Goal: Transaction & Acquisition: Purchase product/service

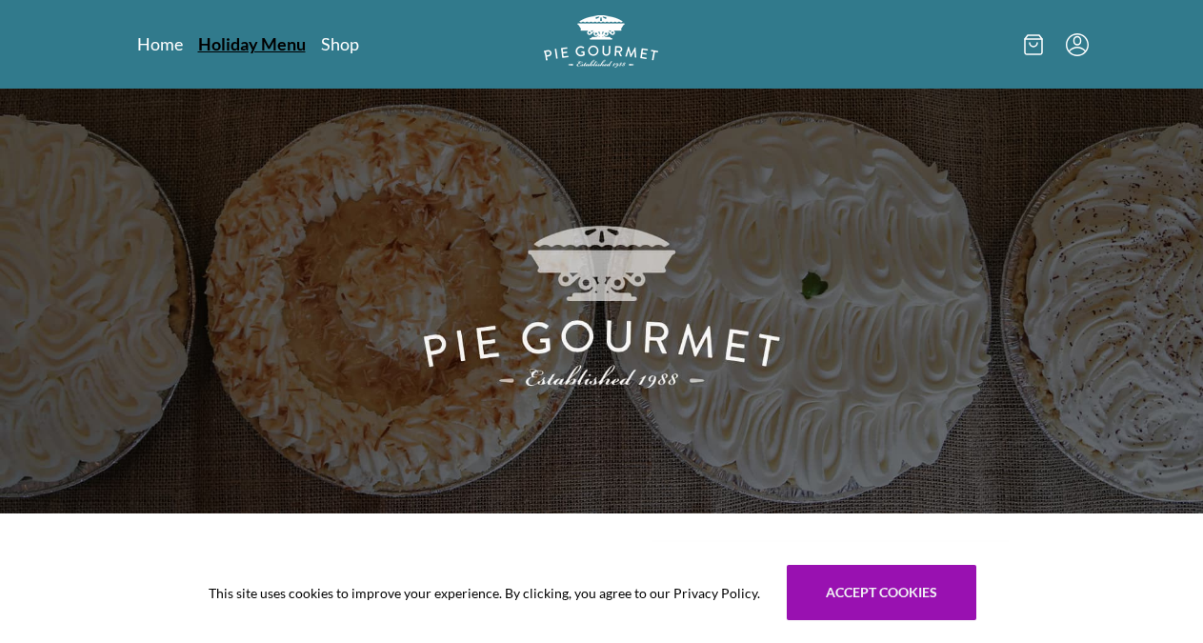
click at [198, 42] on link "Holiday Menu" at bounding box center [252, 43] width 108 height 23
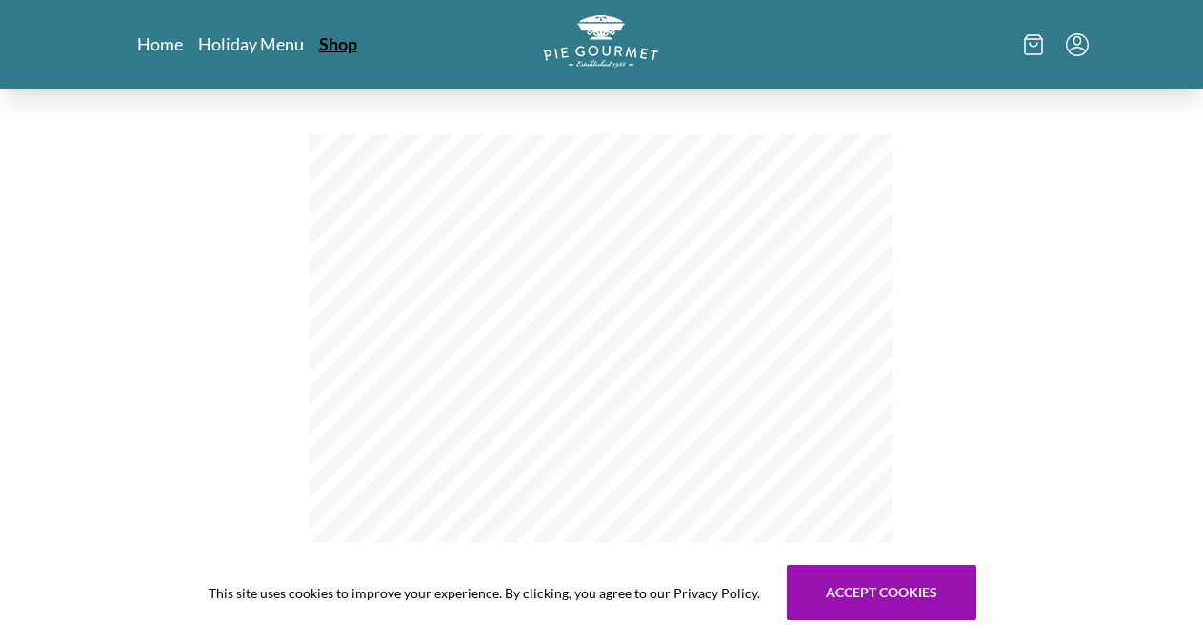
click at [319, 50] on link "Shop" at bounding box center [338, 43] width 38 height 23
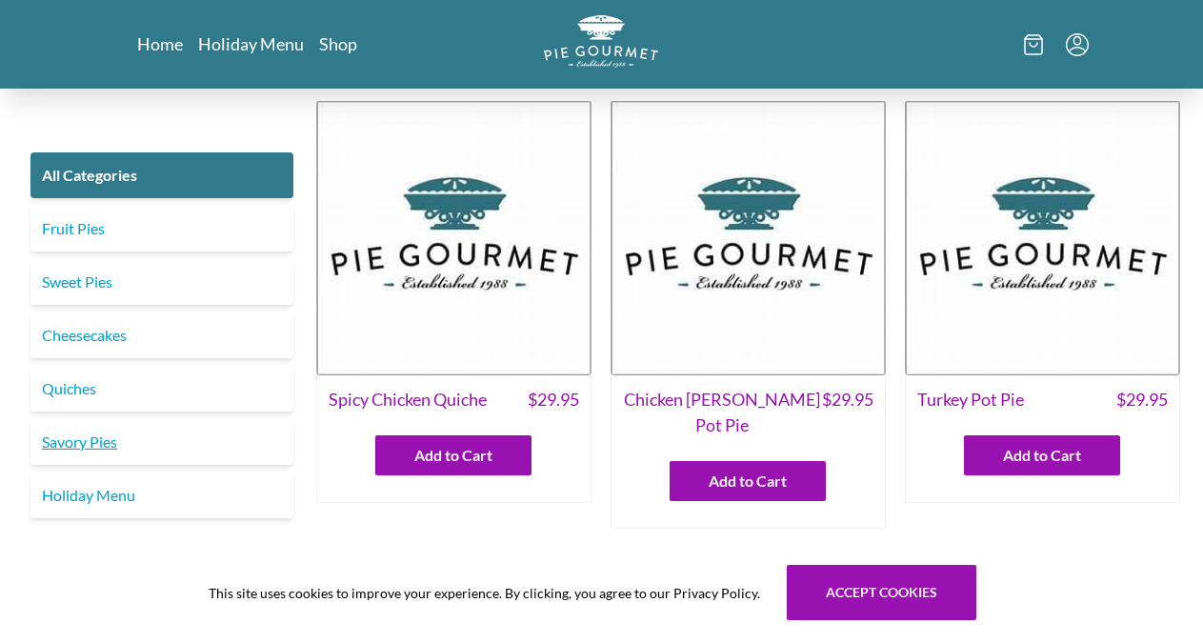
click at [101, 442] on link "Savory Pies" at bounding box center [161, 442] width 263 height 46
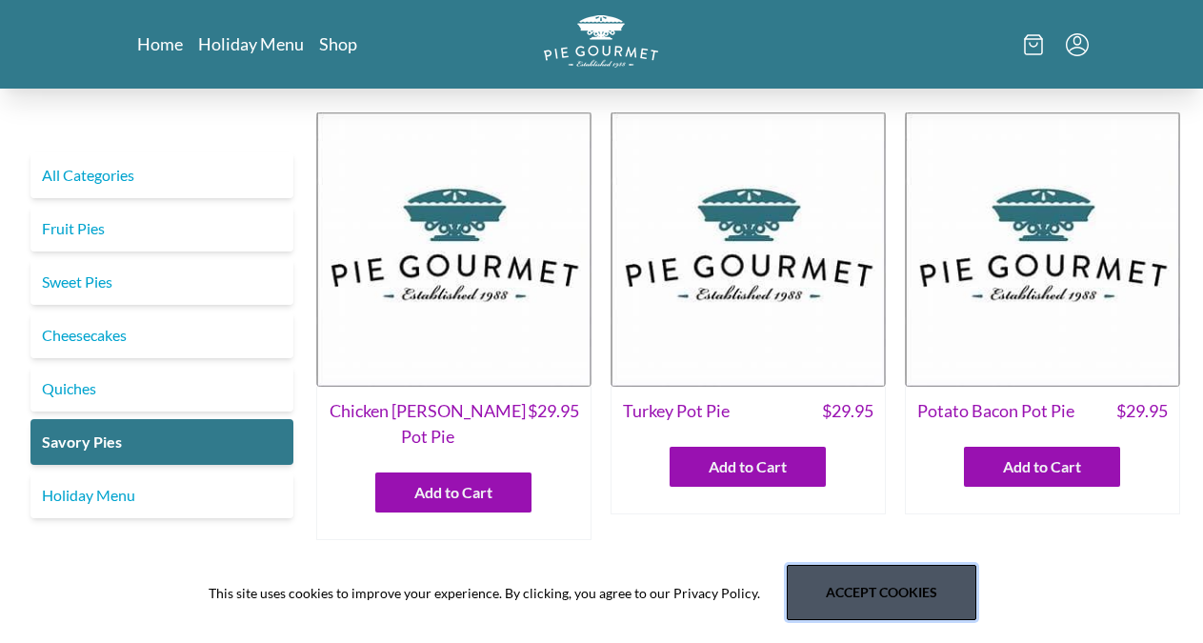
click at [878, 604] on button "Accept cookies" at bounding box center [882, 592] width 190 height 55
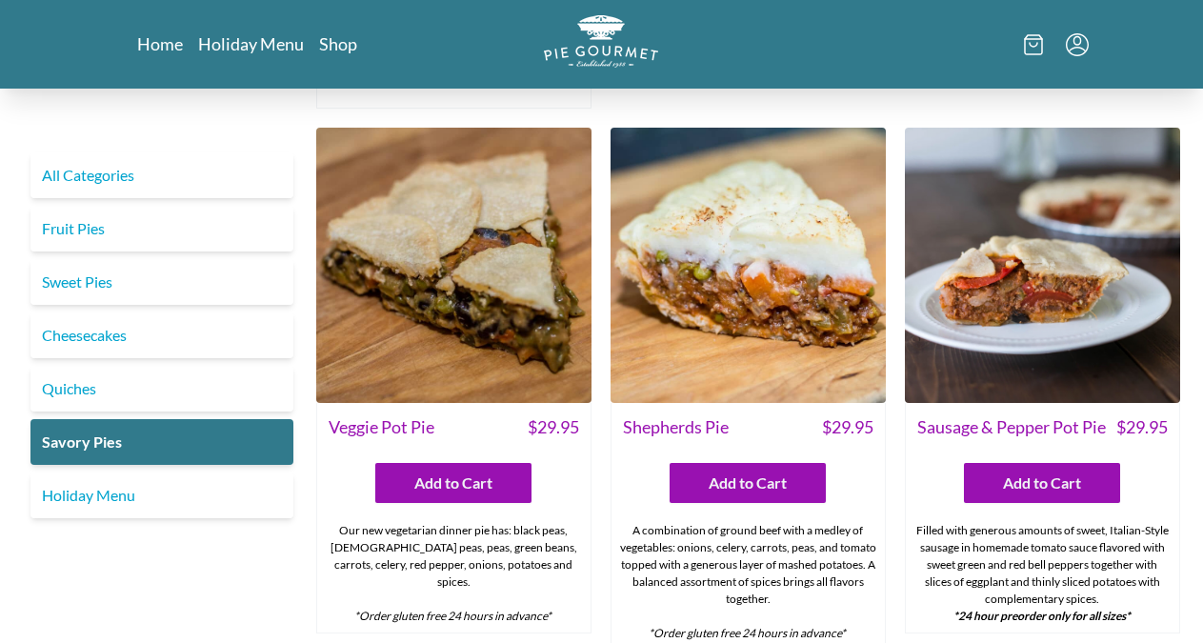
scroll to position [423, 0]
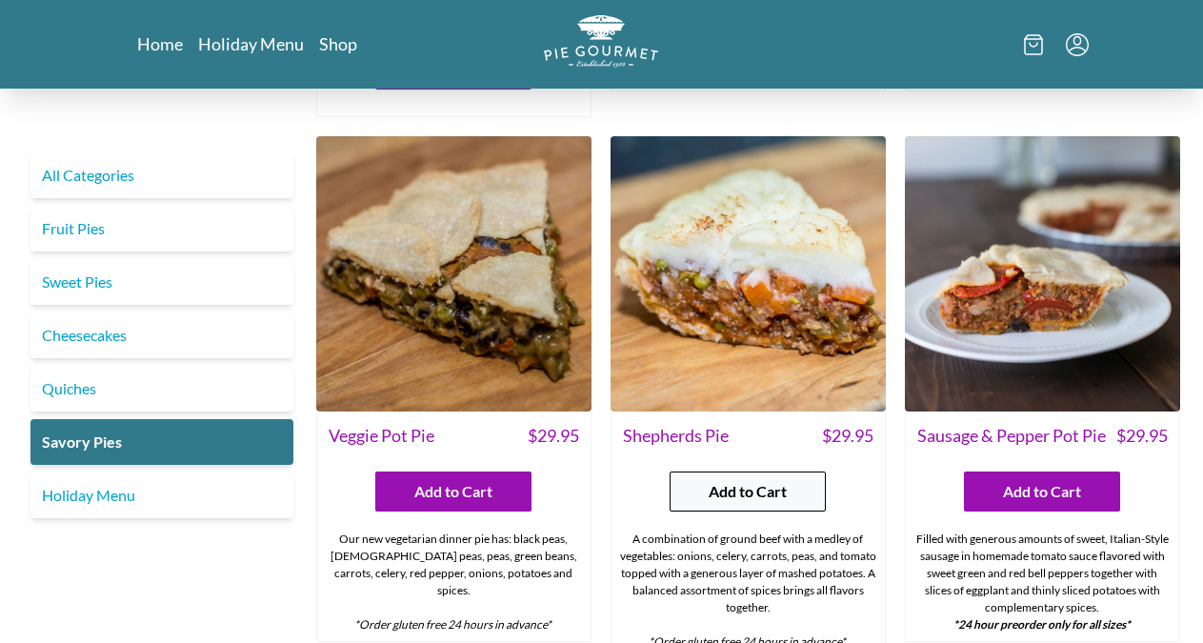
click at [747, 480] on span "Add to Cart" at bounding box center [748, 491] width 78 height 23
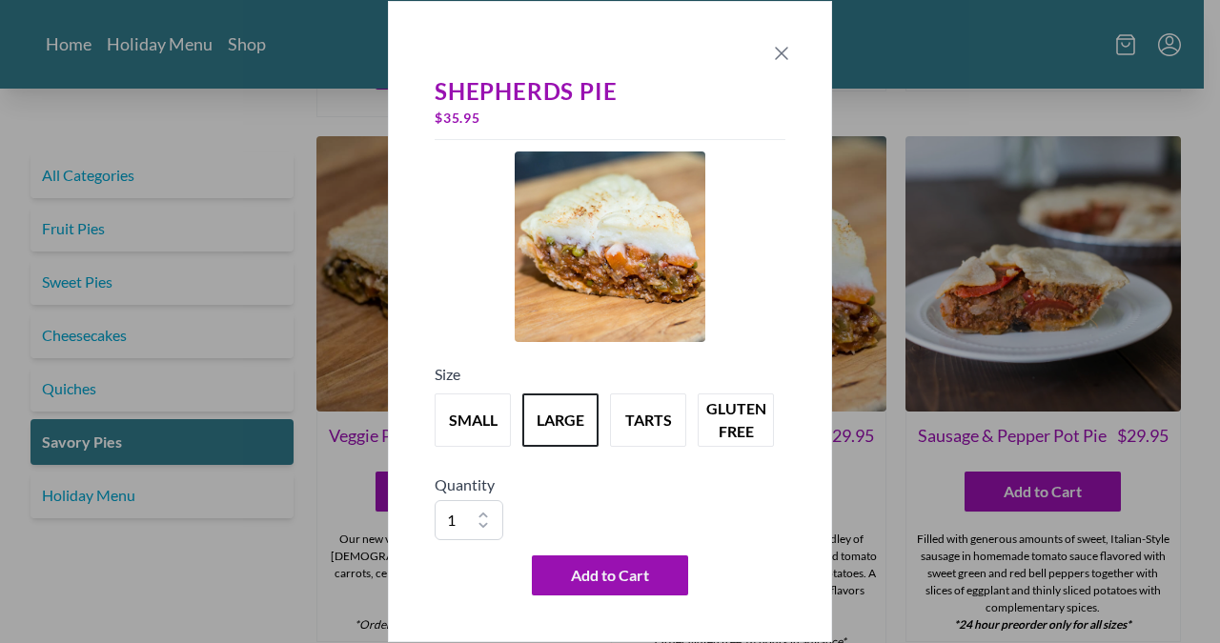
click at [779, 46] on icon "Close panel" at bounding box center [781, 53] width 23 height 23
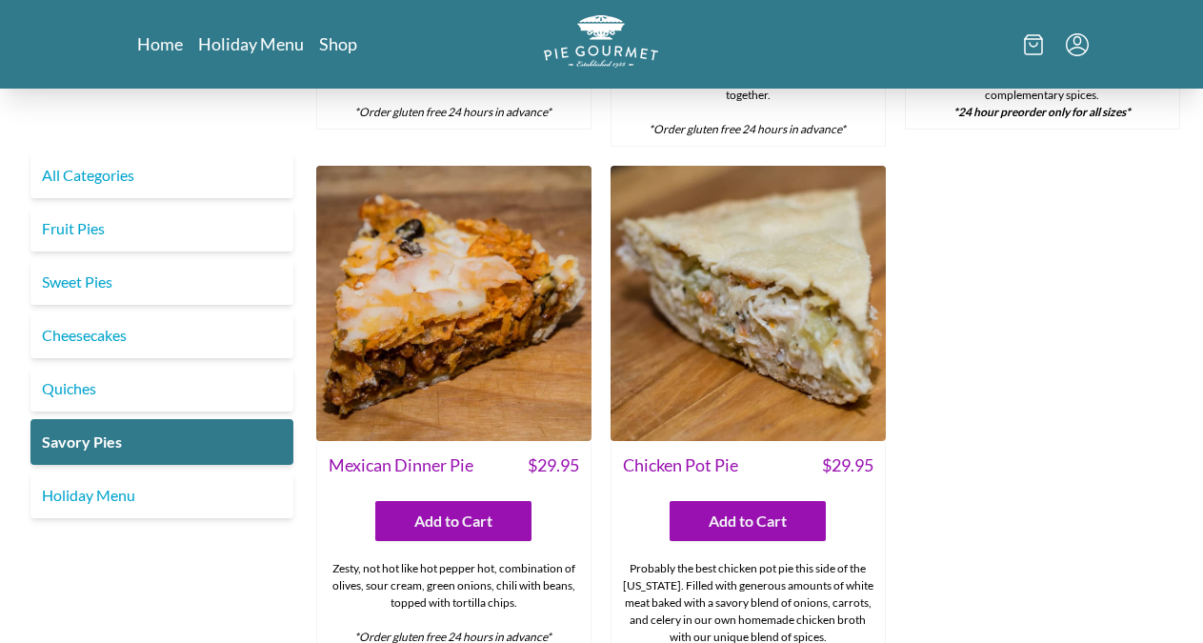
scroll to position [1033, 0]
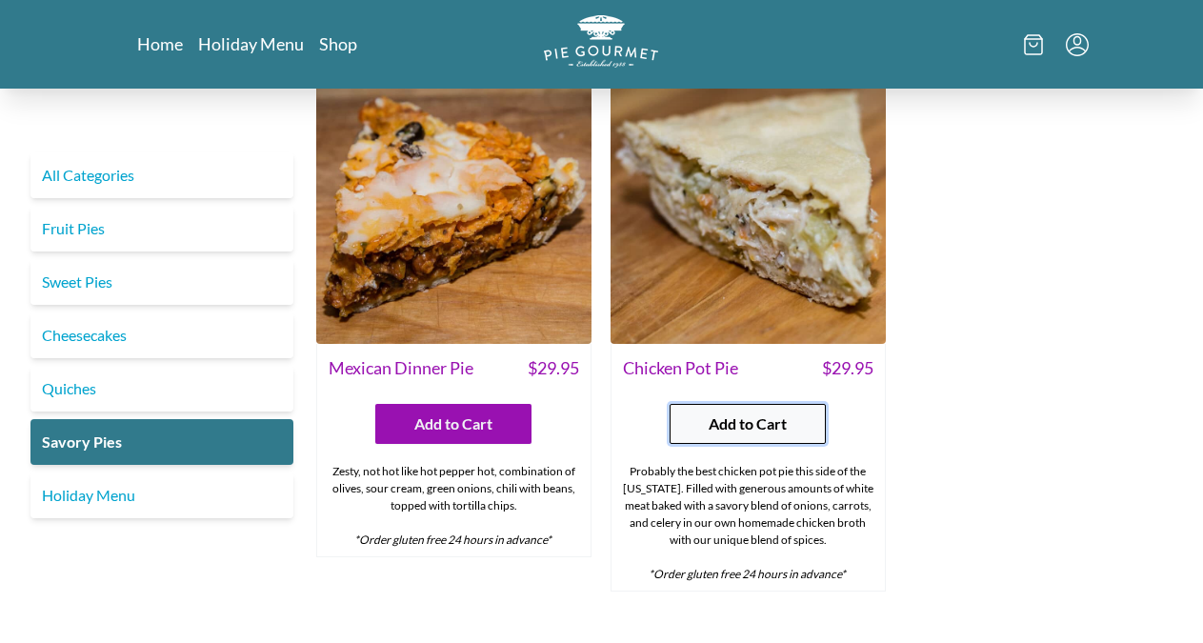
click at [760, 413] on span "Add to Cart" at bounding box center [748, 424] width 78 height 23
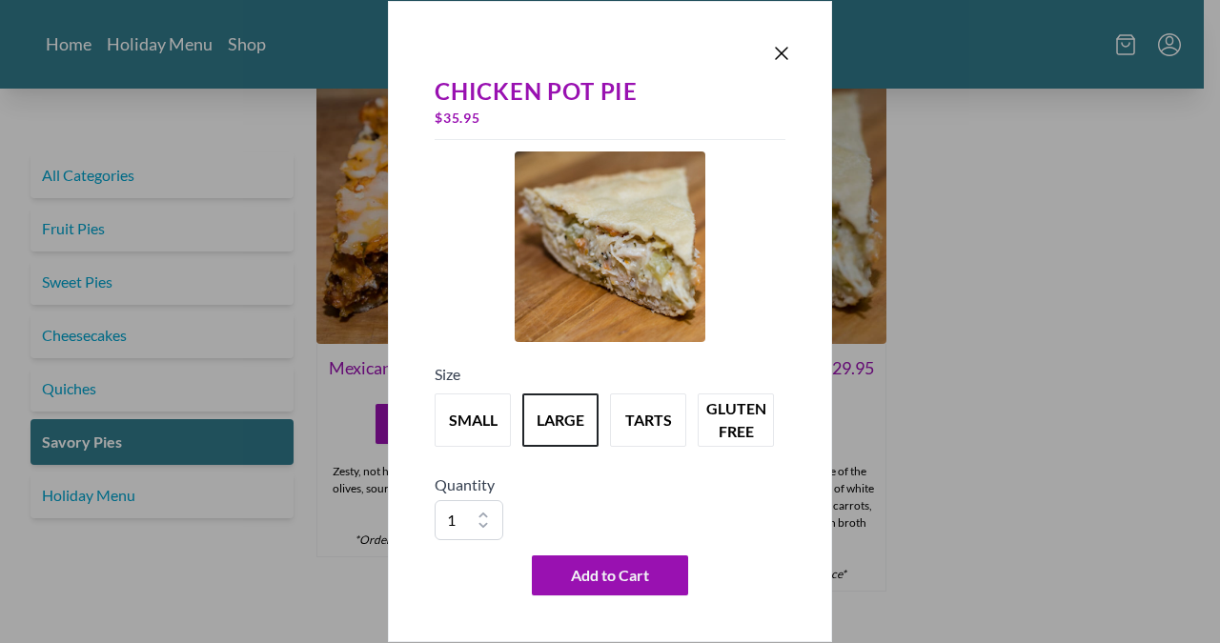
click at [96, 230] on div "Chicken Pot Pie $ 35.95 Size small large tarts gluten free Quantity 1 2 3 4 5 6…" at bounding box center [610, 321] width 1220 height 643
click at [781, 52] on icon "Close panel" at bounding box center [781, 53] width 11 height 11
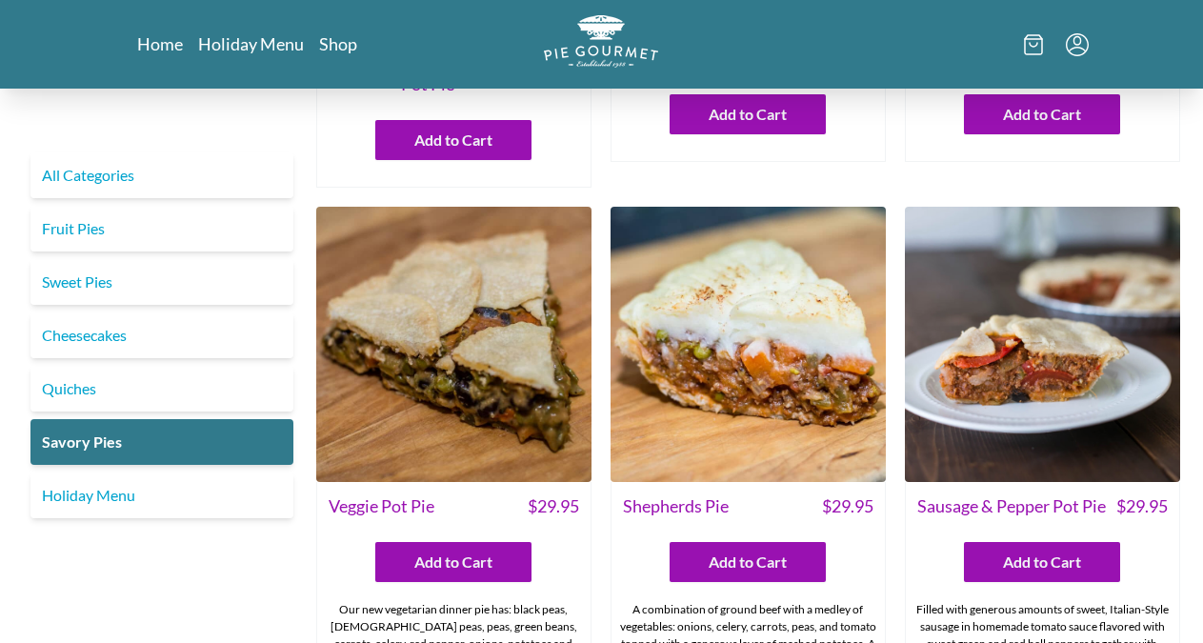
scroll to position [0, 0]
